Goal: Use online tool/utility: Utilize a website feature to perform a specific function

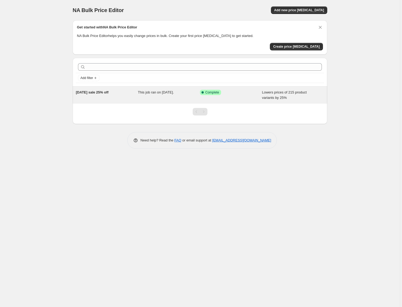
click at [92, 95] on div "[DATE] sale 25% off" at bounding box center [107, 95] width 62 height 11
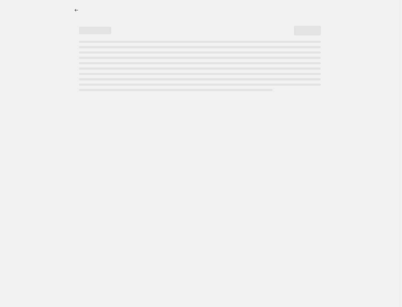
select select "percentage"
select select "no_change"
select select "inventory_quantity"
select select ">"
select select "product_status"
